Goal: Task Accomplishment & Management: Manage account settings

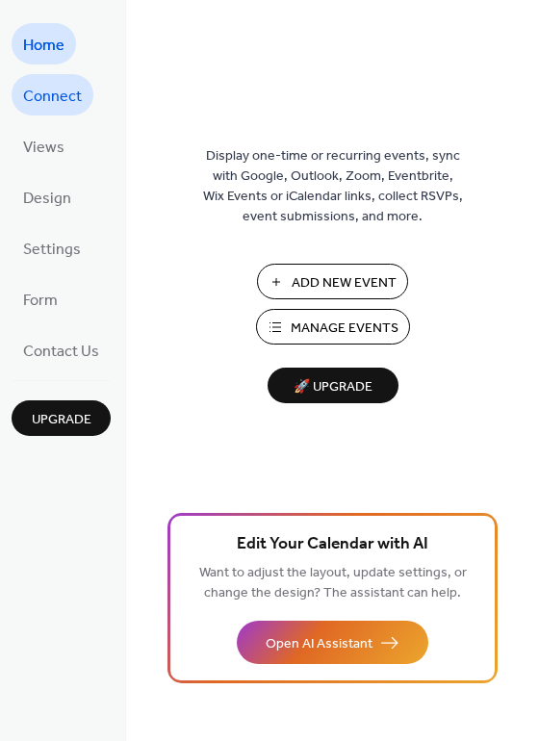
click at [79, 99] on span "Connect" at bounding box center [52, 97] width 59 height 30
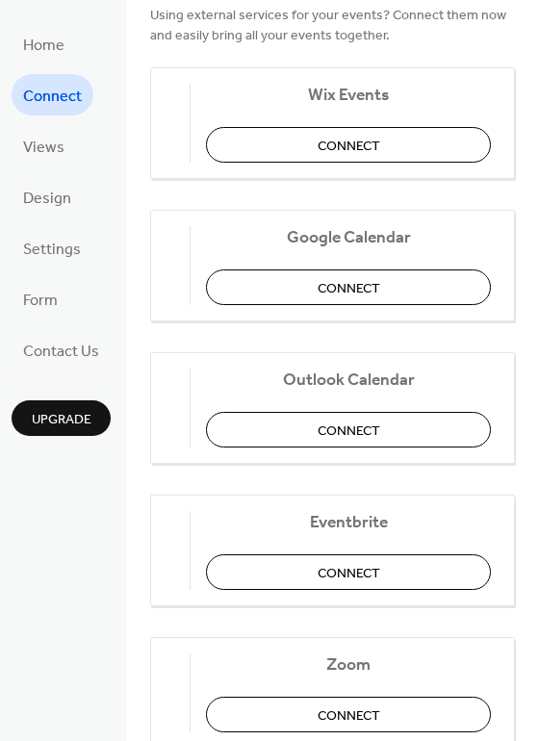
scroll to position [289, 0]
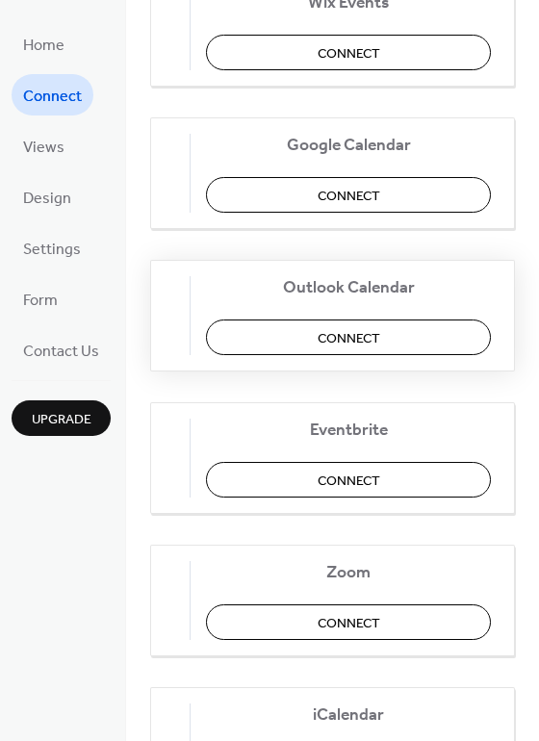
click at [395, 342] on button "Connect" at bounding box center [348, 337] width 285 height 36
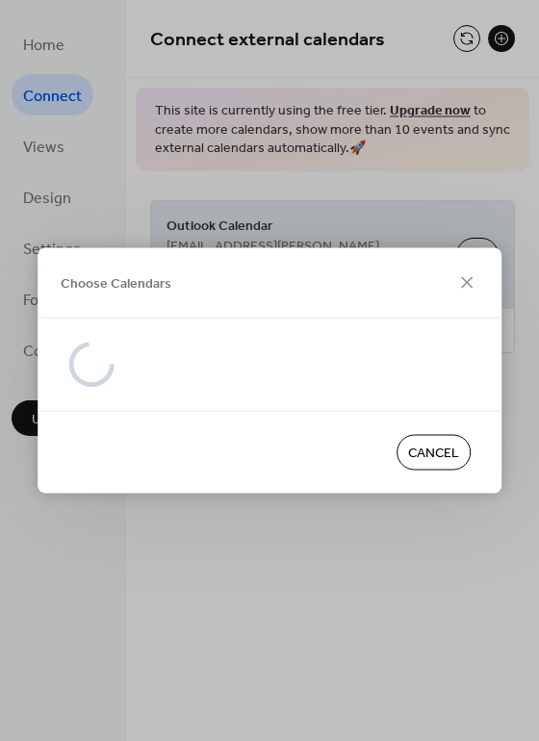
scroll to position [0, 0]
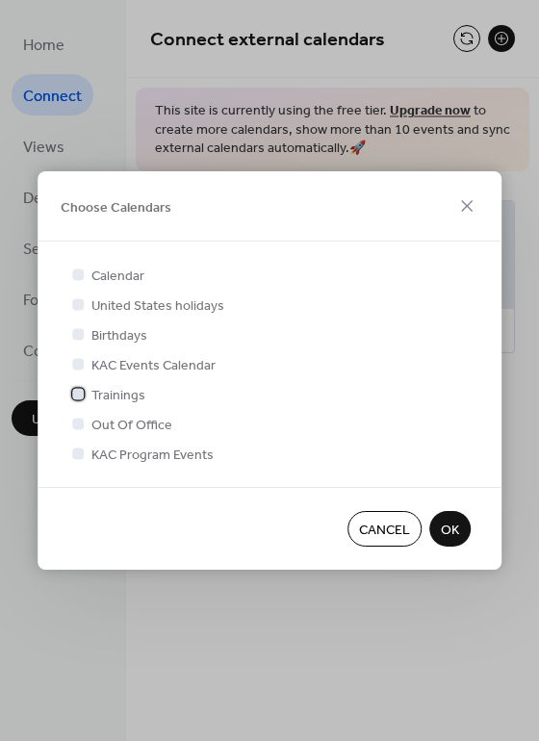
click at [86, 396] on div at bounding box center [77, 393] width 19 height 19
click at [445, 527] on span "OK" at bounding box center [450, 530] width 18 height 20
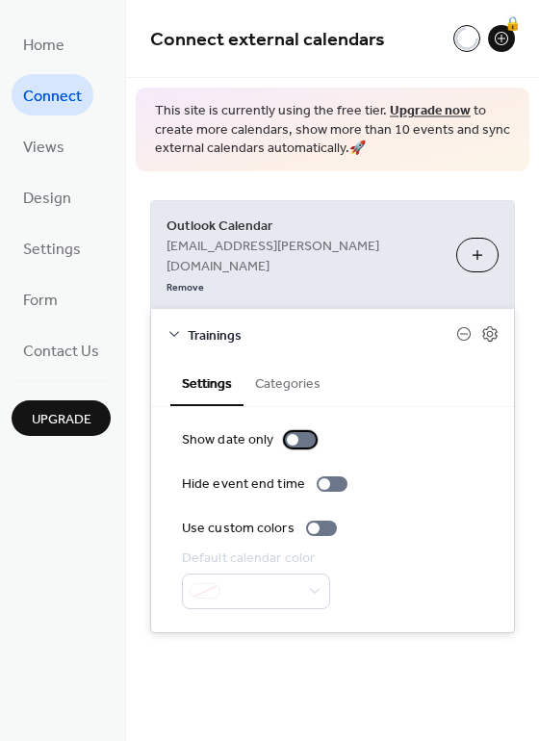
click at [295, 432] on div at bounding box center [300, 439] width 31 height 15
click at [302, 434] on div at bounding box center [308, 440] width 12 height 12
click at [304, 360] on button "Categories" at bounding box center [287, 382] width 89 height 44
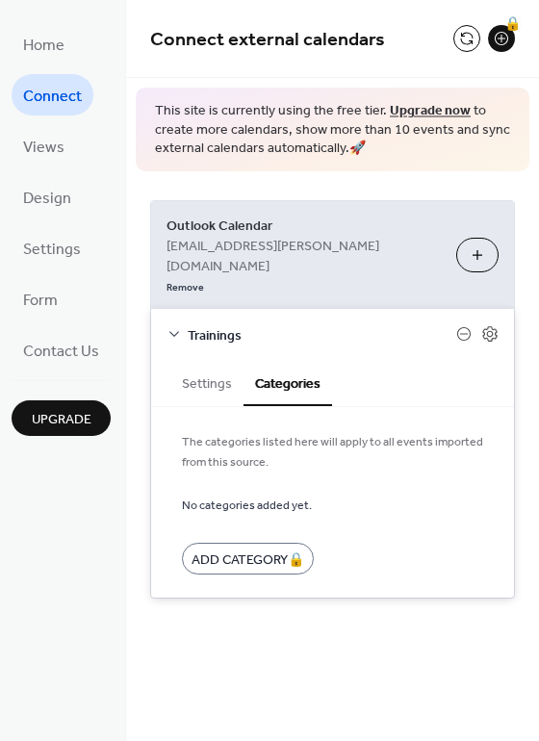
click at [193, 360] on button "Settings" at bounding box center [206, 382] width 73 height 44
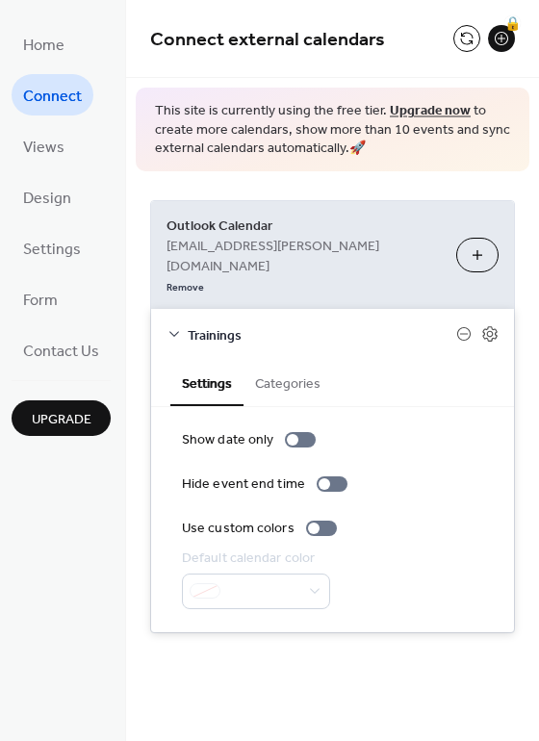
click at [408, 650] on div "Connect external calendars 🔒 This site is currently using the free tier. Upgrad…" at bounding box center [332, 370] width 413 height 741
click at [475, 238] on button "Choose Calendars" at bounding box center [477, 255] width 42 height 35
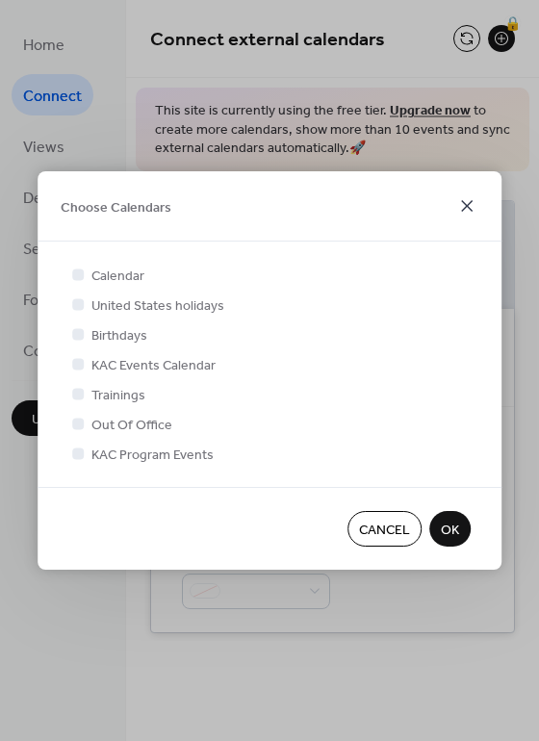
click at [469, 210] on icon at bounding box center [466, 205] width 23 height 23
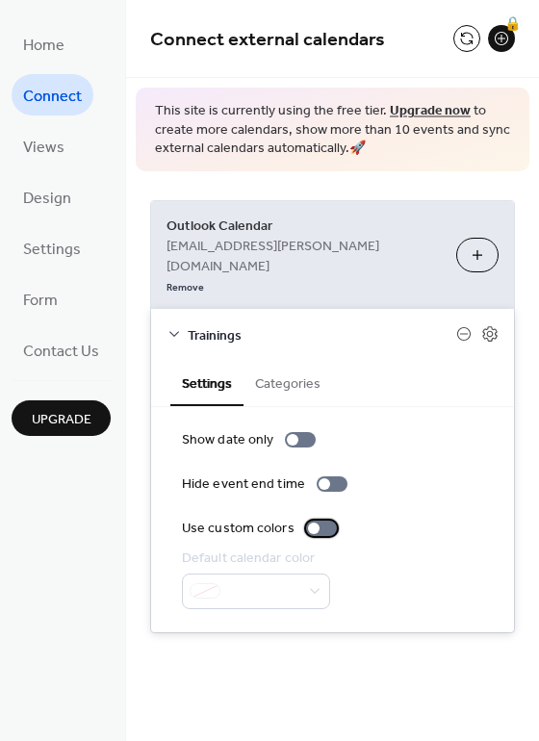
click at [317, 520] on div at bounding box center [321, 527] width 31 height 15
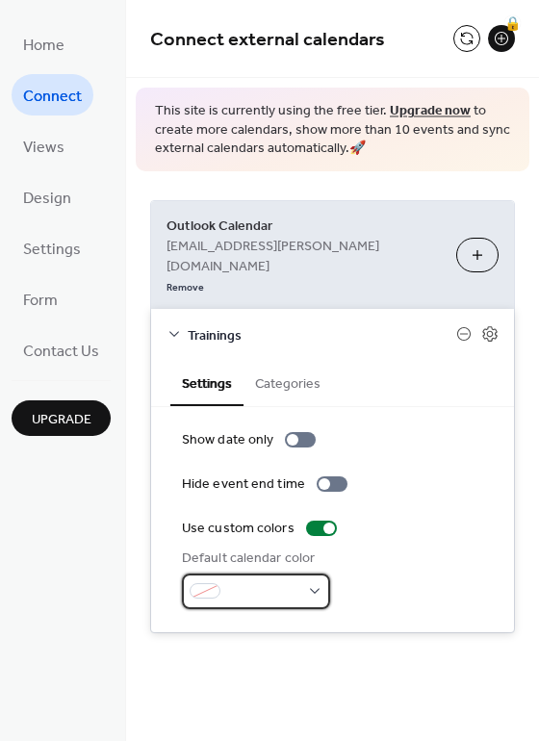
click at [304, 573] on div at bounding box center [256, 591] width 148 height 36
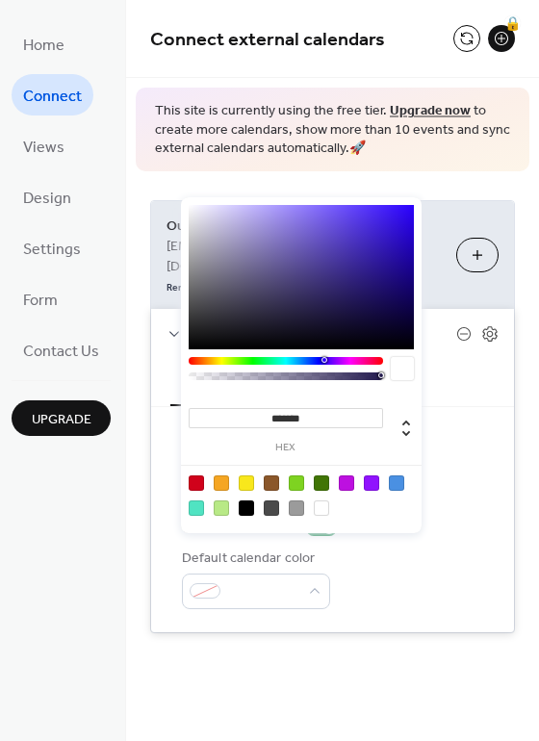
click at [390, 565] on div "Default calendar color" at bounding box center [332, 578] width 301 height 61
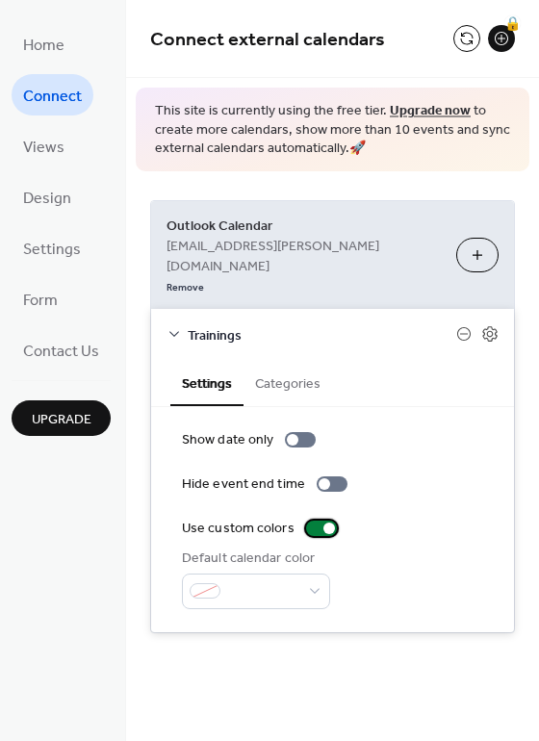
click at [317, 520] on div at bounding box center [321, 527] width 31 height 15
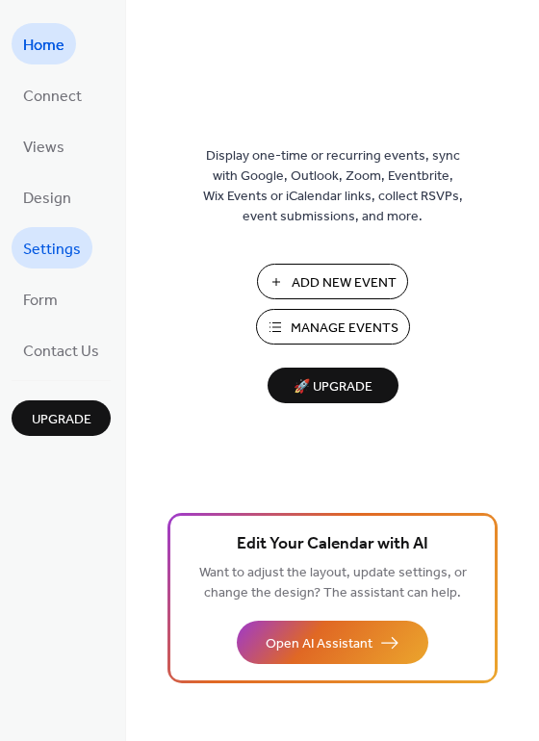
click at [57, 251] on span "Settings" at bounding box center [52, 250] width 58 height 30
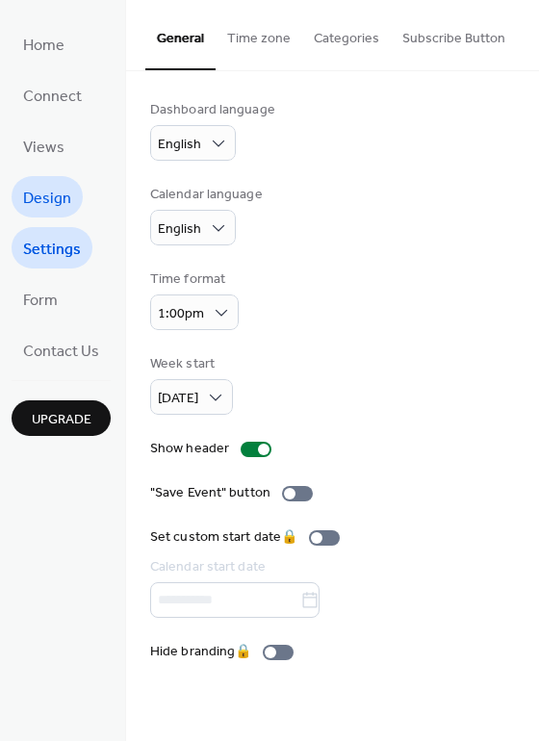
click at [50, 176] on link "Design" at bounding box center [47, 196] width 71 height 41
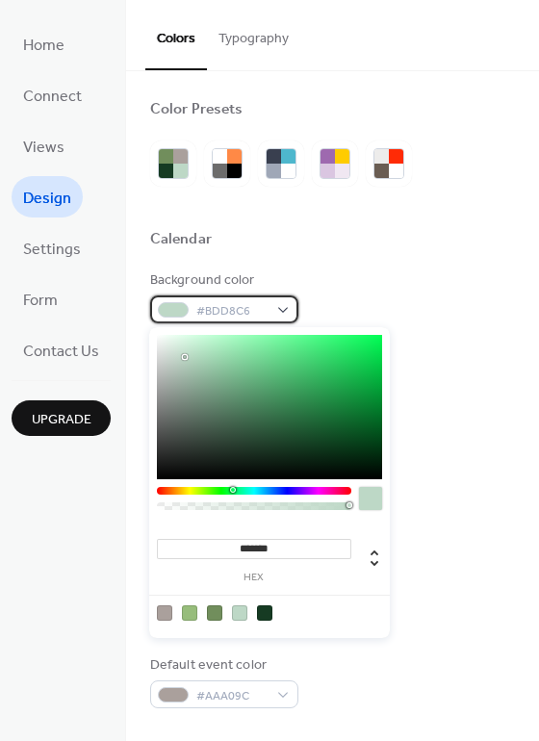
click at [244, 305] on span "#BDD8C6" at bounding box center [231, 311] width 71 height 20
type input "*******"
click at [199, 490] on div at bounding box center [254, 491] width 194 height 8
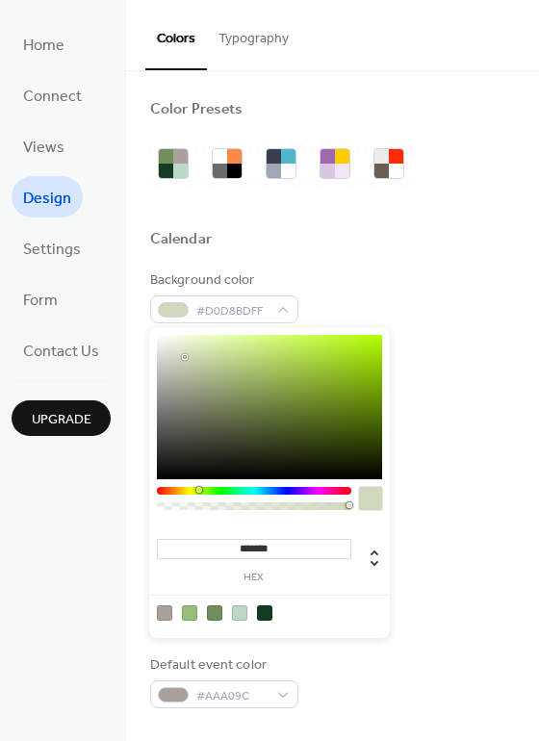
click at [245, 48] on button "Typography" at bounding box center [253, 34] width 93 height 68
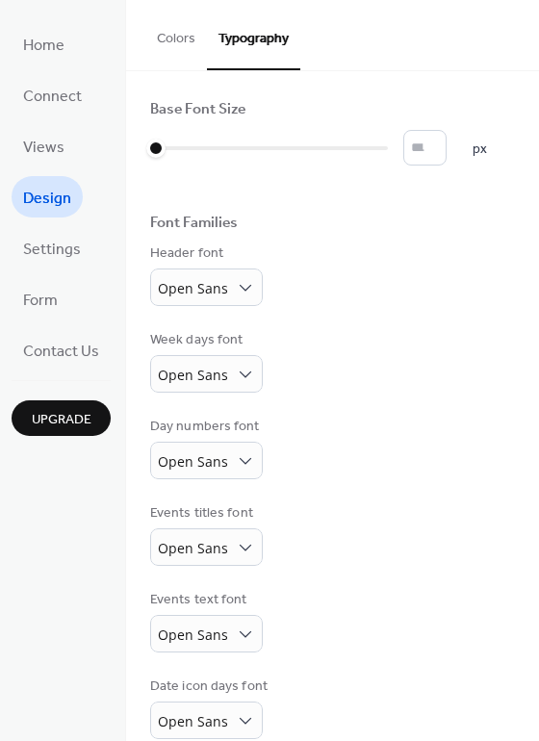
click at [191, 44] on button "Colors" at bounding box center [176, 34] width 62 height 68
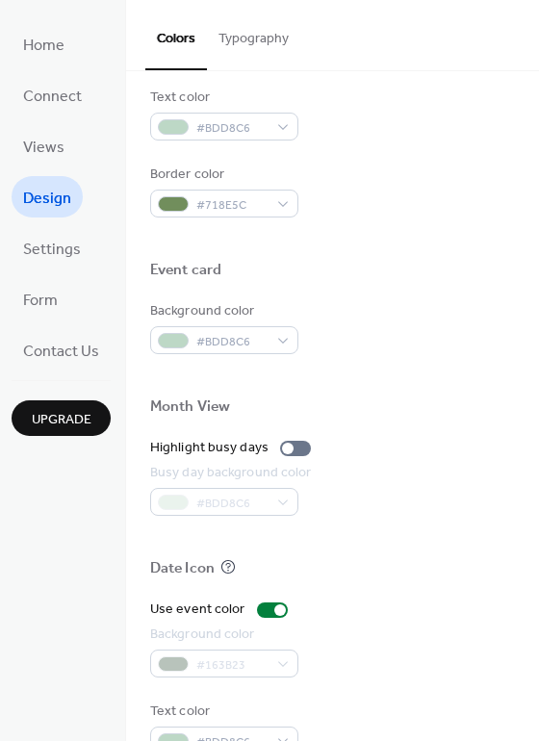
scroll to position [824, 0]
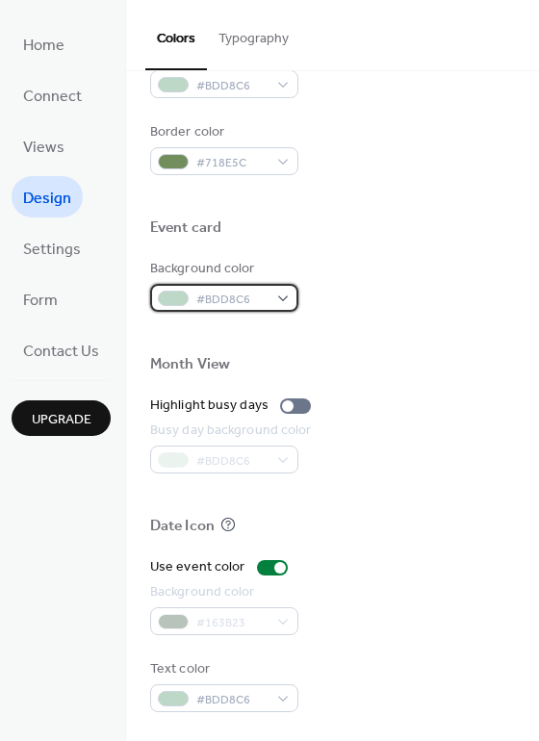
click at [289, 298] on div "#BDD8C6" at bounding box center [224, 298] width 148 height 28
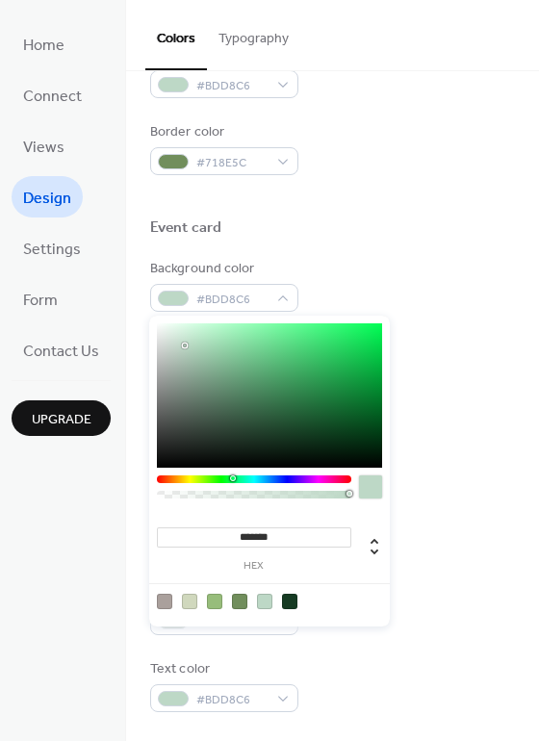
type input "*******"
click at [164, 326] on div at bounding box center [269, 395] width 225 height 144
click at [479, 485] on div at bounding box center [332, 494] width 365 height 43
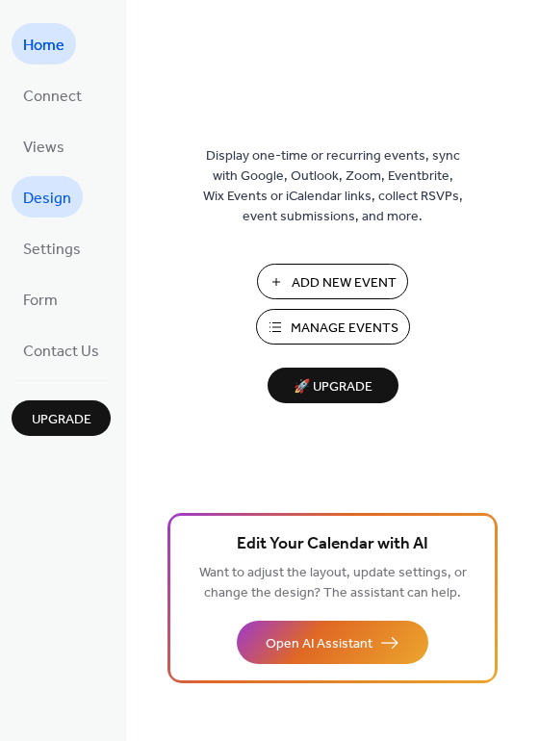
click at [51, 197] on span "Design" at bounding box center [47, 199] width 48 height 30
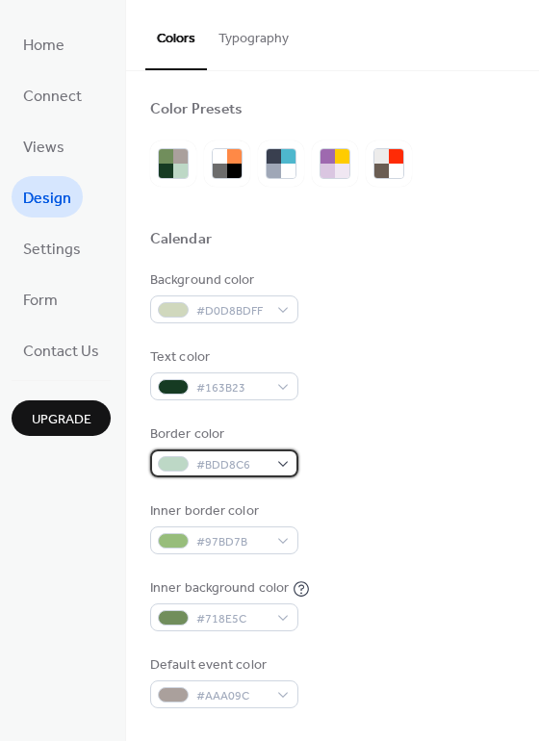
click at [228, 472] on span "#BDD8C6" at bounding box center [231, 465] width 71 height 20
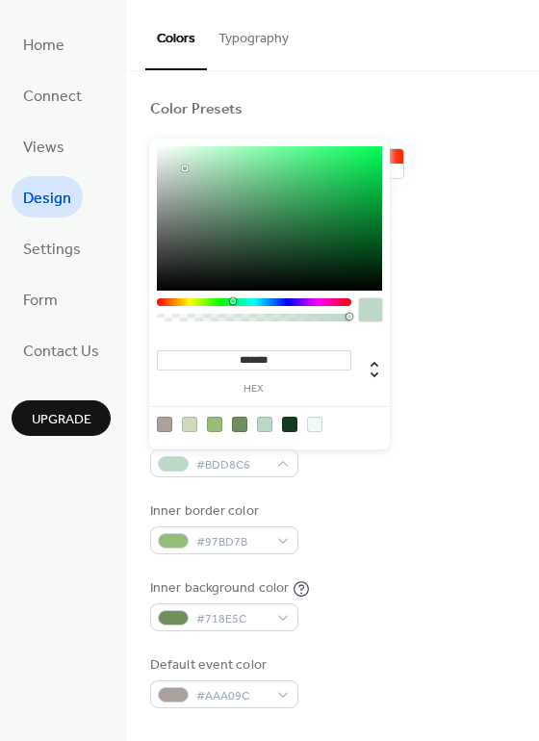
click at [441, 525] on div "Inner border color #97BD7B" at bounding box center [332, 527] width 365 height 53
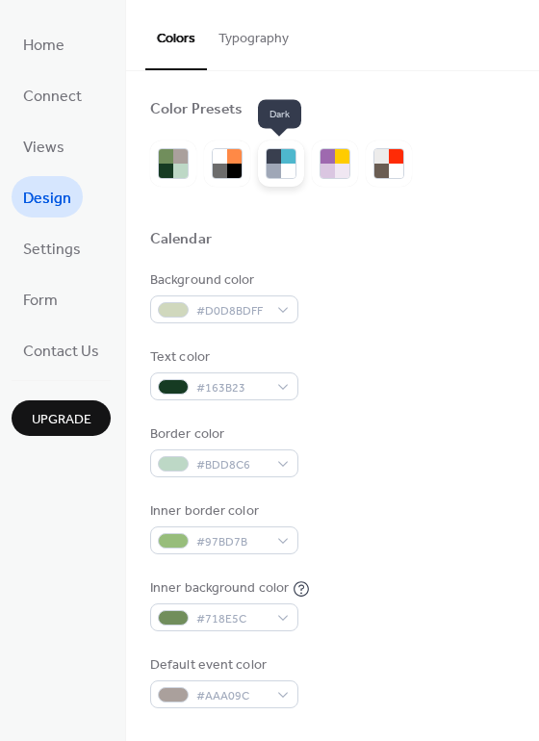
click at [278, 164] on div at bounding box center [273, 171] width 14 height 14
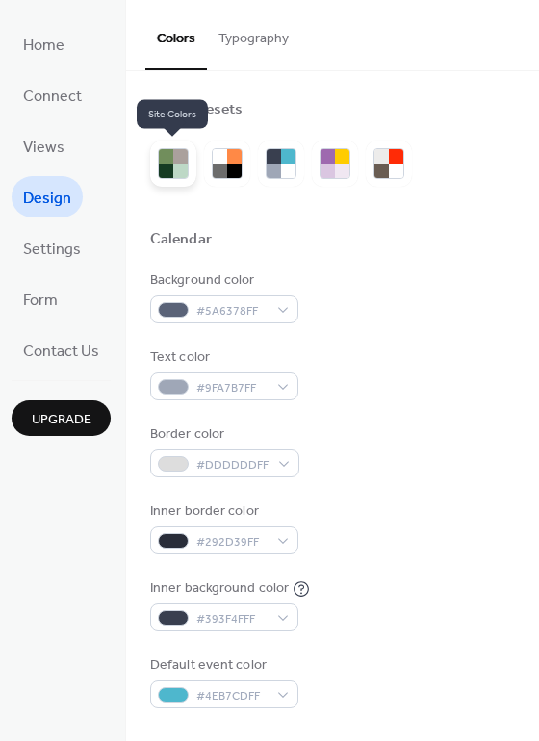
click at [184, 182] on div at bounding box center [173, 163] width 46 height 46
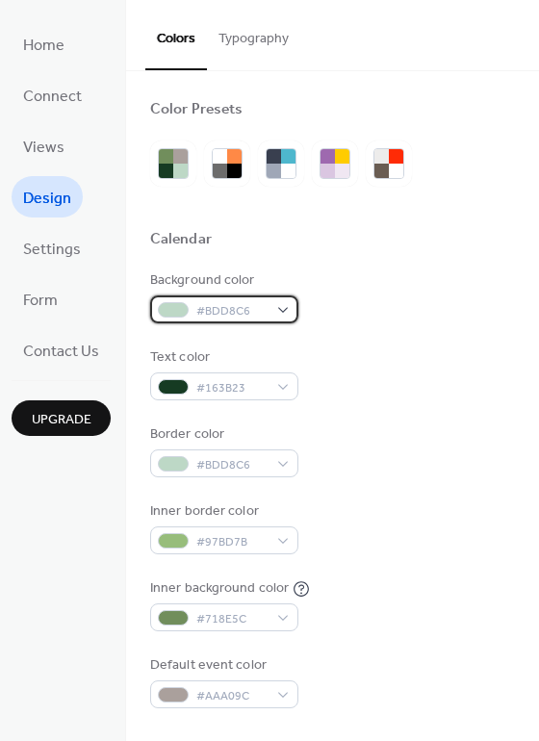
click at [272, 310] on div "#BDD8C6" at bounding box center [224, 309] width 148 height 28
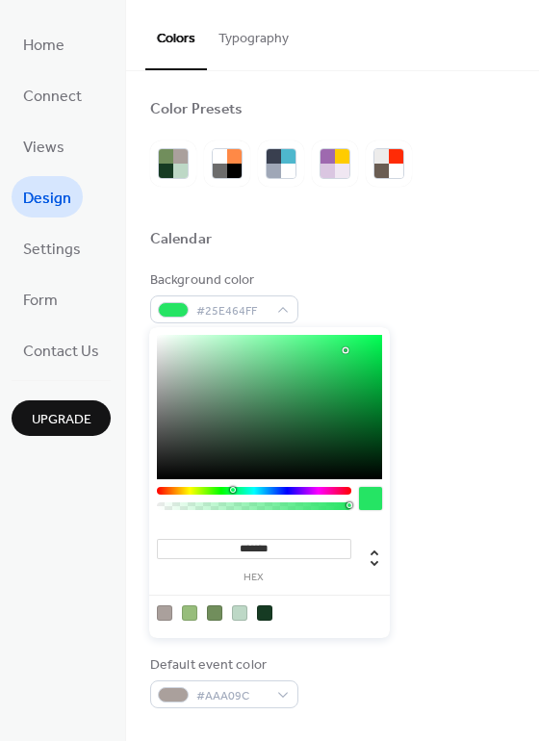
click at [345, 350] on div at bounding box center [269, 407] width 225 height 144
click at [330, 424] on div at bounding box center [269, 407] width 225 height 144
click at [243, 608] on div at bounding box center [239, 612] width 15 height 15
type input "*******"
click at [229, 371] on div at bounding box center [269, 407] width 225 height 144
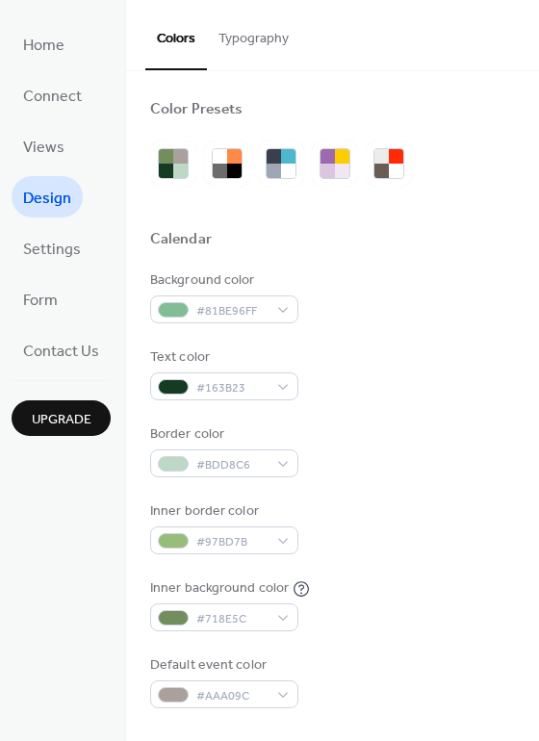
click at [473, 414] on div "Background color #81BE96FF Text color #163B23 Border color #BDD8C6 Inner border…" at bounding box center [332, 489] width 365 height 438
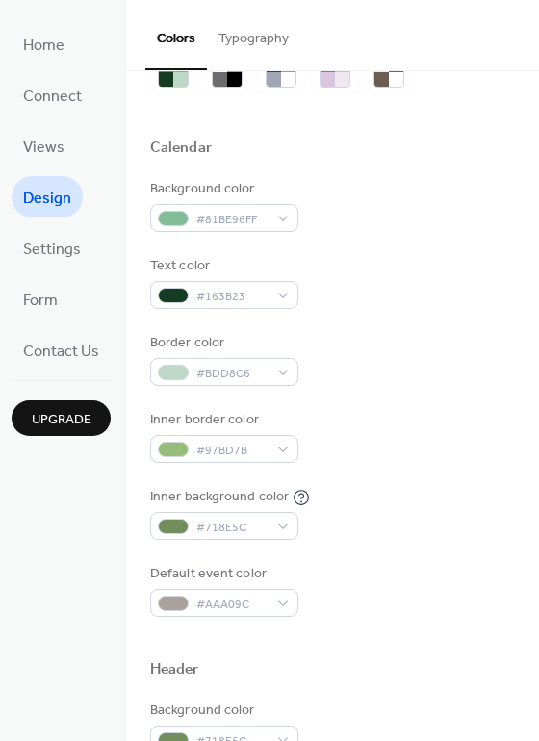
scroll to position [96, 0]
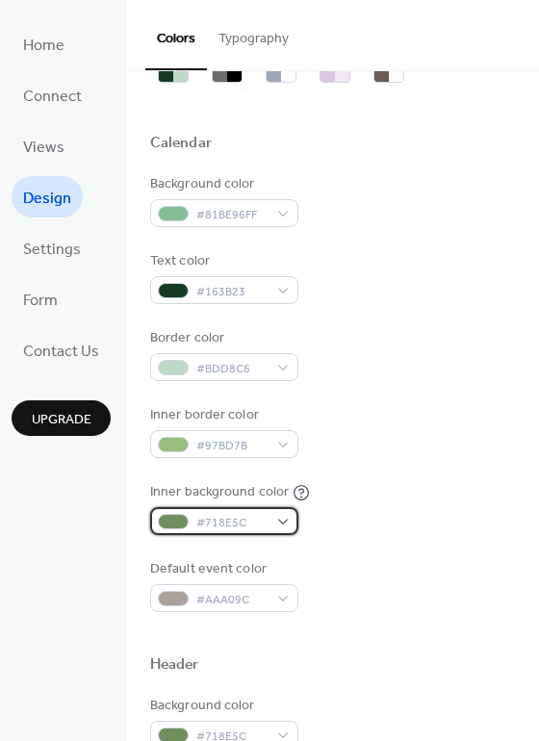
click at [241, 526] on span "#718E5C" at bounding box center [231, 523] width 71 height 20
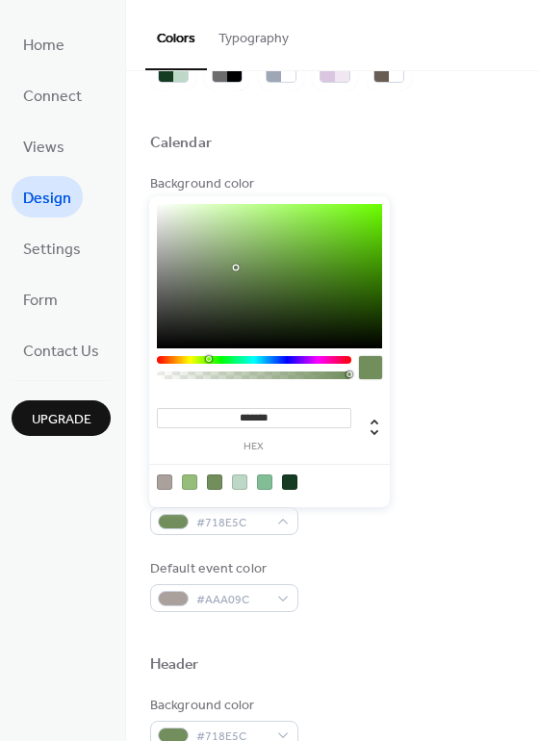
type input "*******"
click at [175, 212] on div at bounding box center [269, 276] width 225 height 144
